Goal: Ask a question

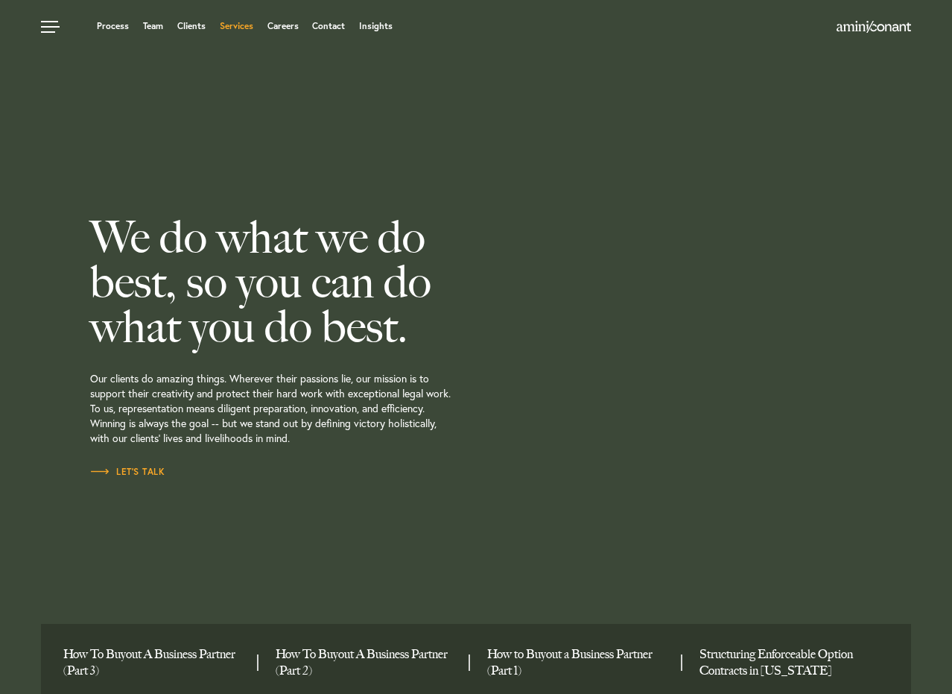
click at [243, 29] on link "Services" at bounding box center [237, 26] width 34 height 9
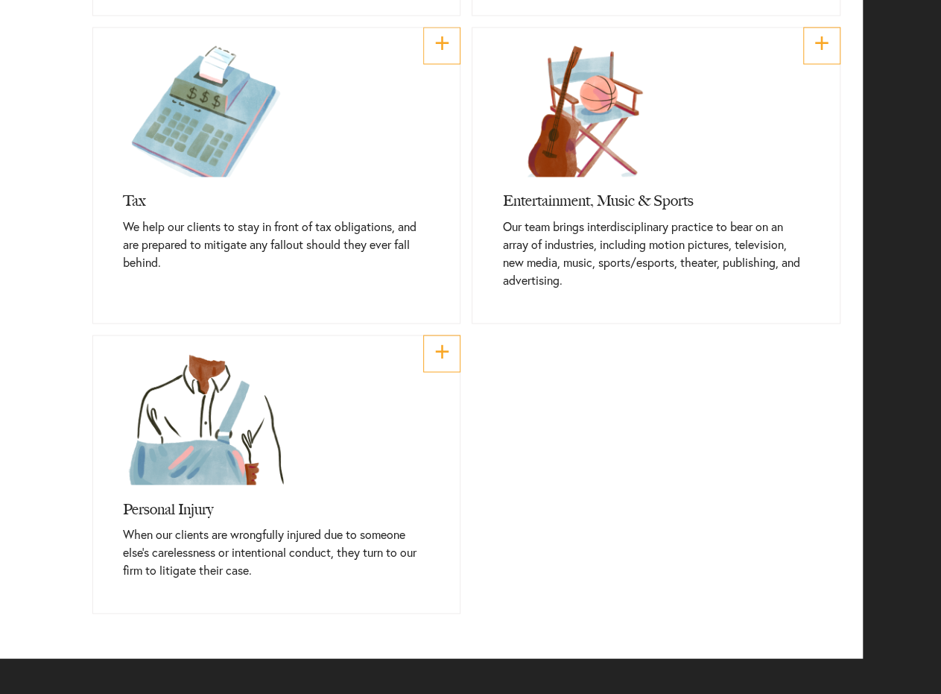
scroll to position [1341, 0]
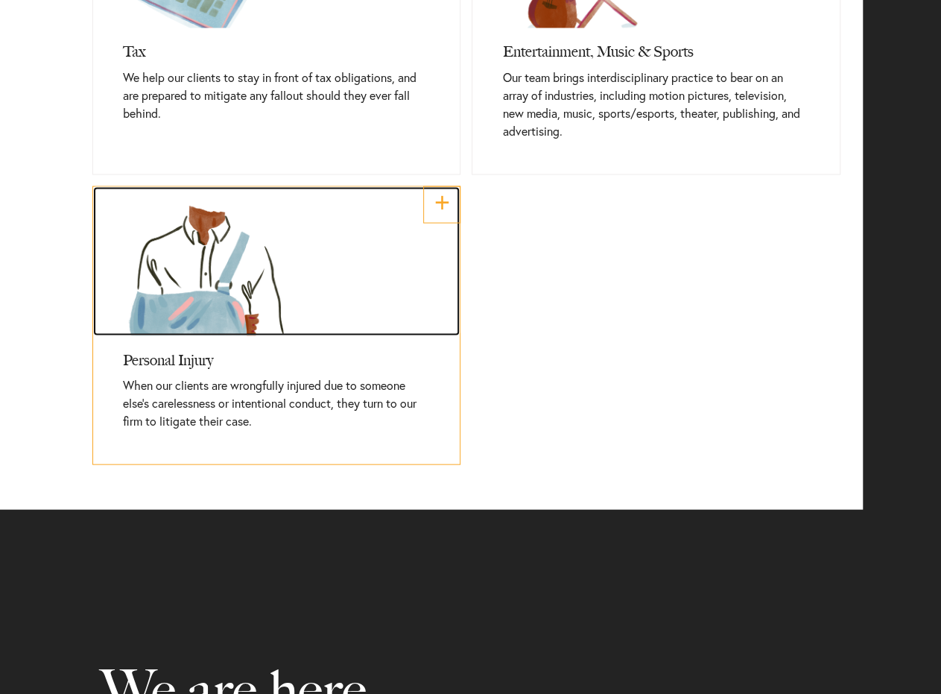
click at [176, 329] on link at bounding box center [276, 260] width 367 height 149
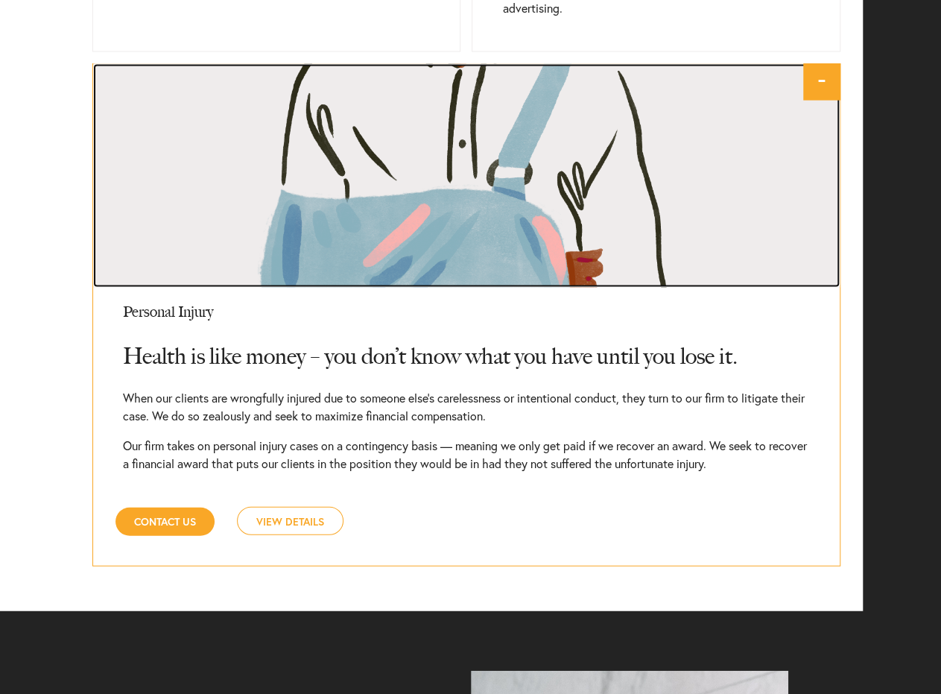
scroll to position [1466, 0]
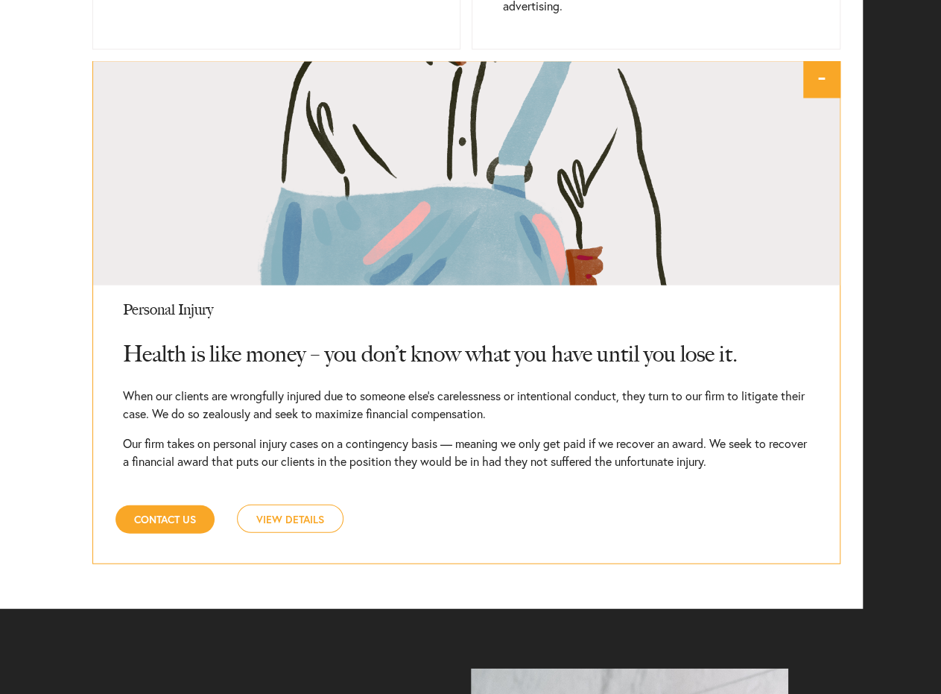
click at [270, 513] on link "View Details" at bounding box center [290, 518] width 107 height 28
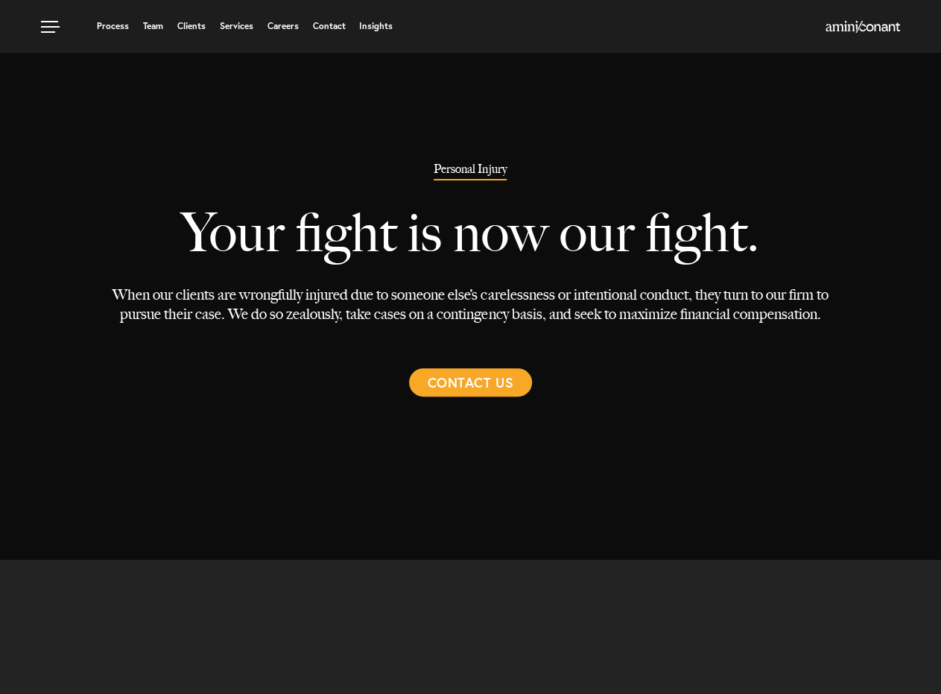
select select "Austin"
select select "Personal Injury"
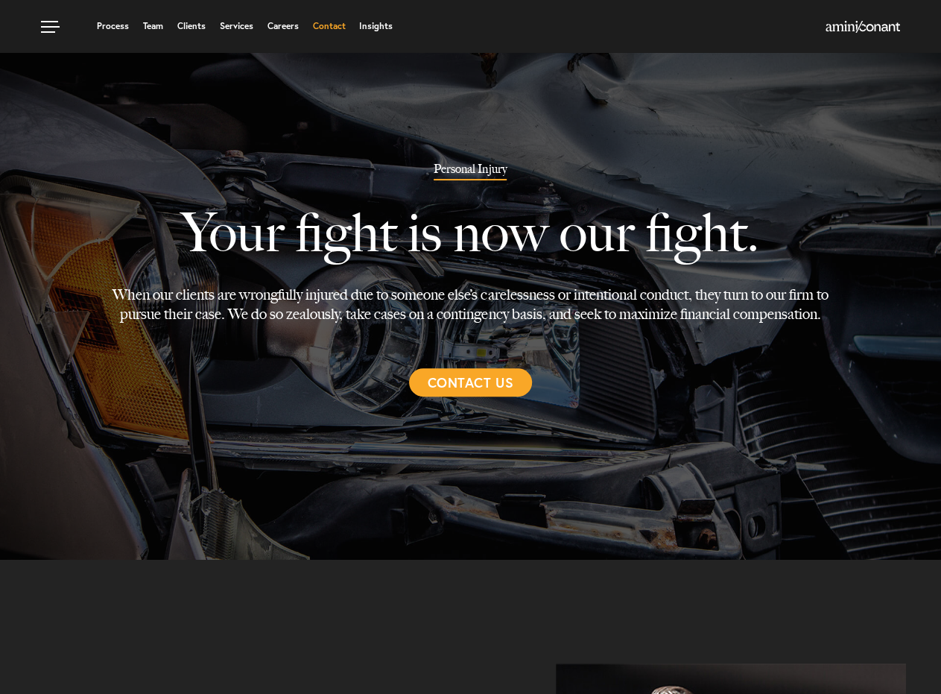
click at [329, 22] on link "Contact" at bounding box center [328, 26] width 33 height 9
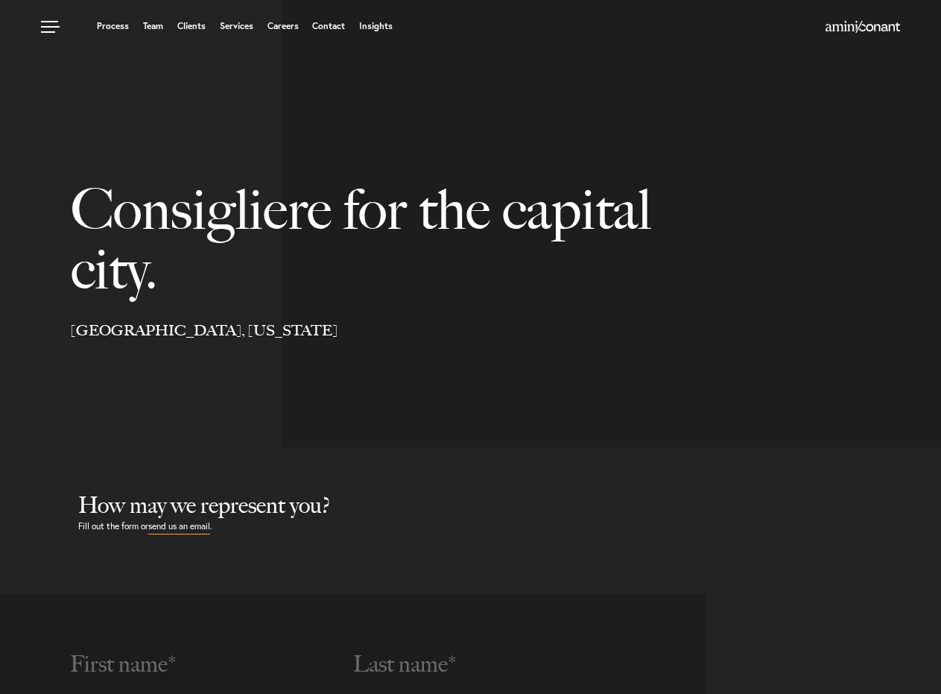
select select "Austin"
select select "Business and Civil Litigation"
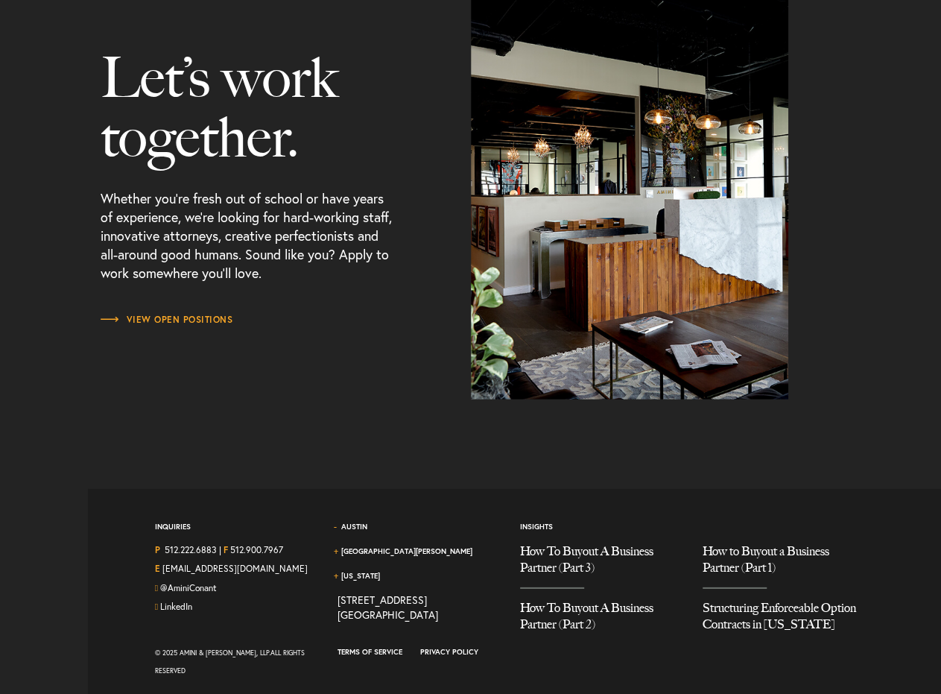
scroll to position [1870, 0]
